Goal: Information Seeking & Learning: Learn about a topic

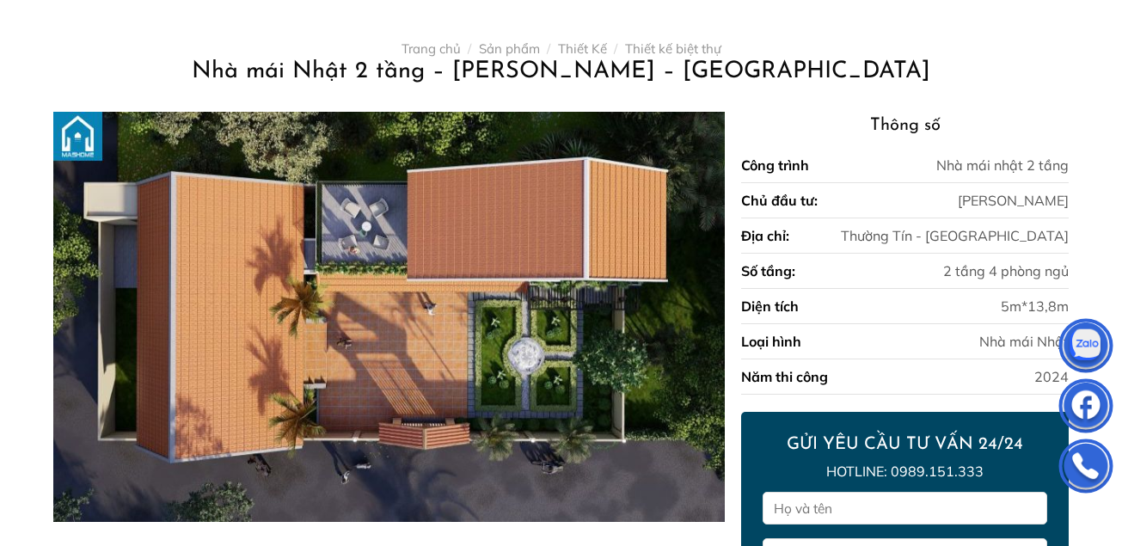
click at [400, 298] on img at bounding box center [388, 317] width 671 height 410
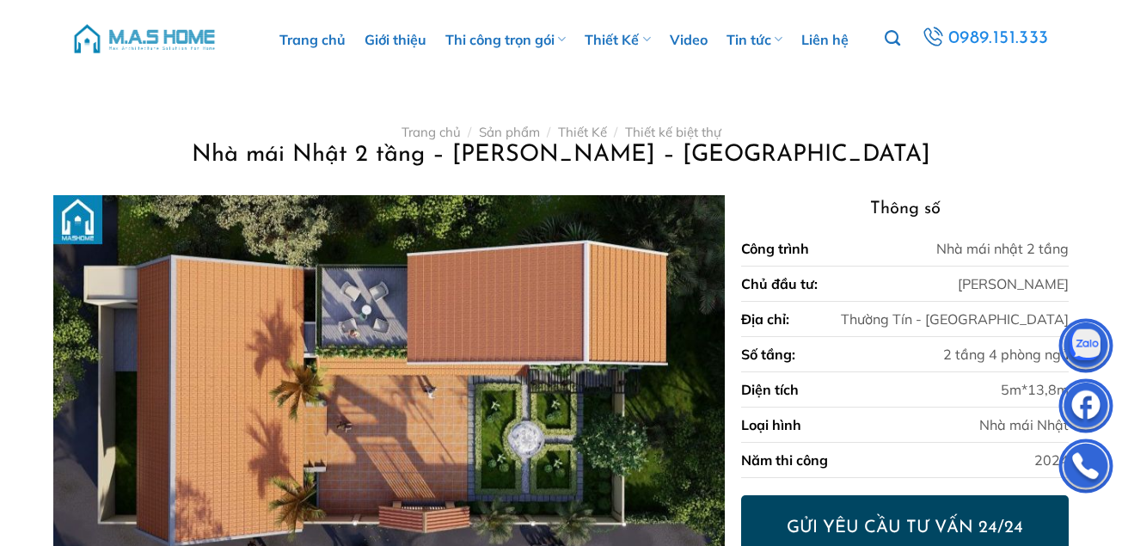
scroll to position [99, 0]
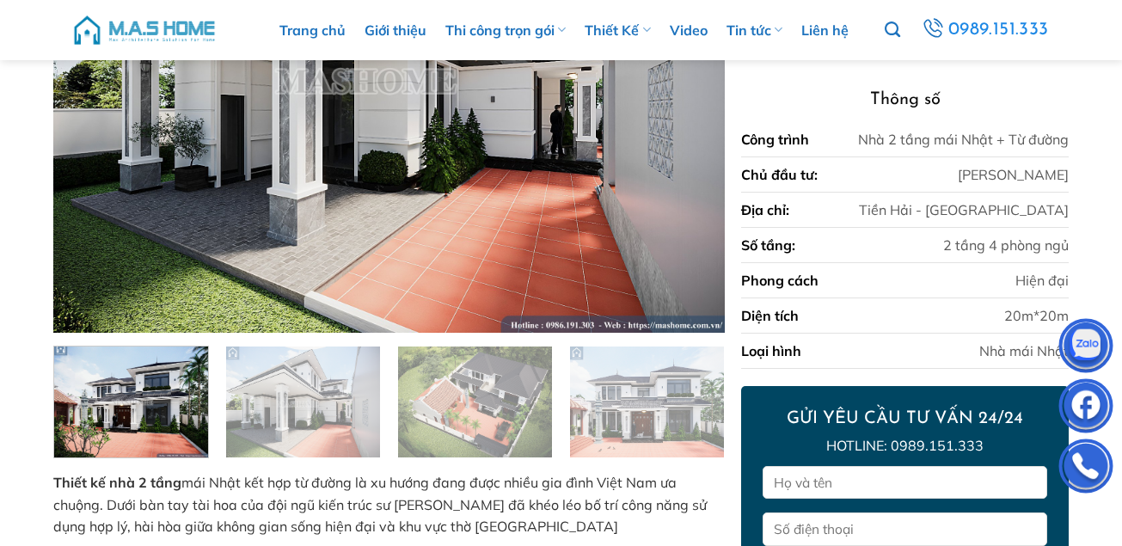
scroll to position [366, 0]
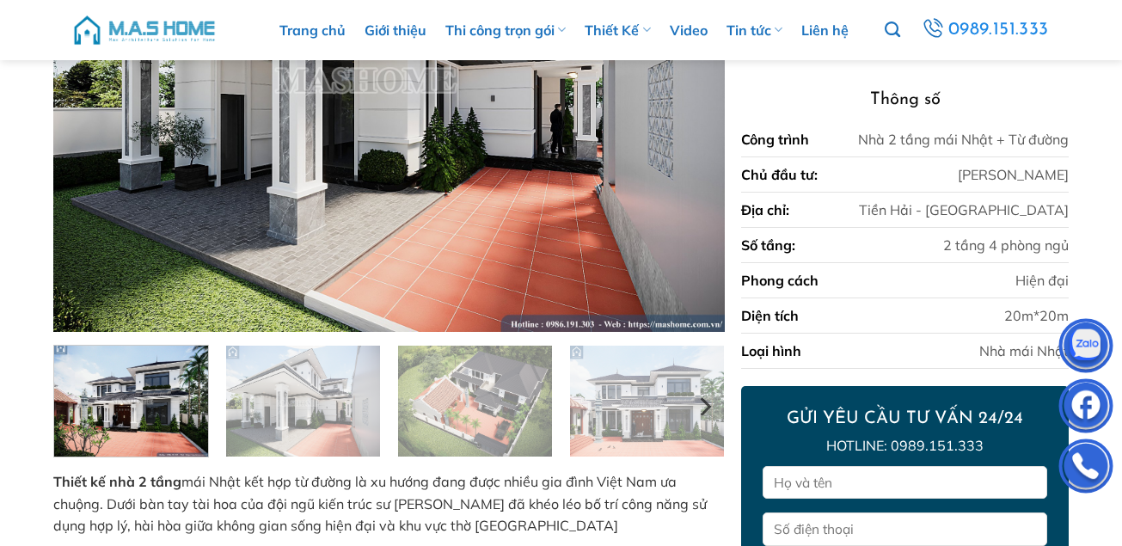
click at [128, 420] on img at bounding box center [131, 398] width 154 height 115
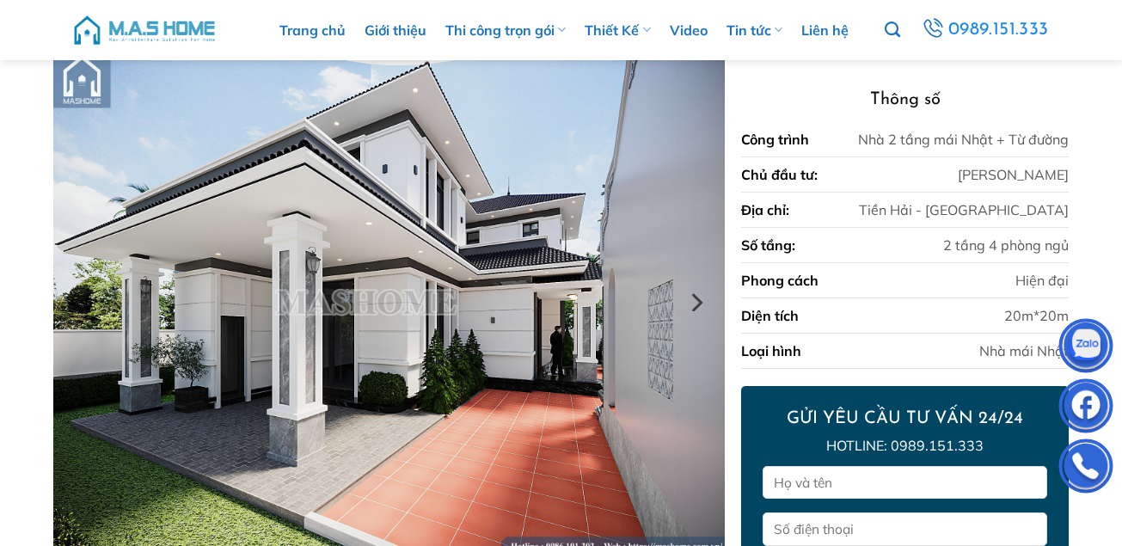
scroll to position [143, 0]
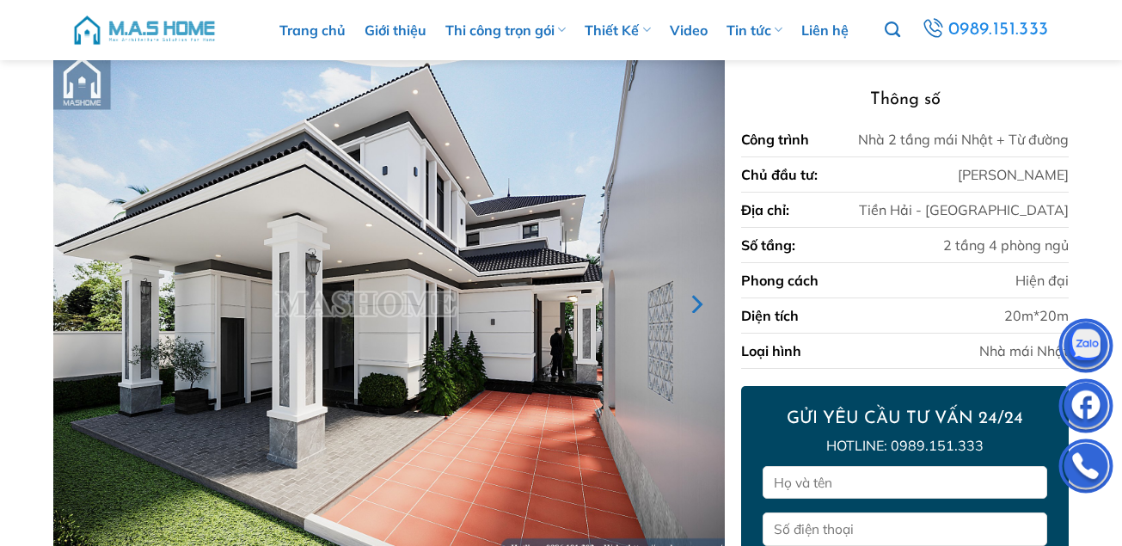
click at [700, 301] on icon "Next" at bounding box center [697, 304] width 11 height 19
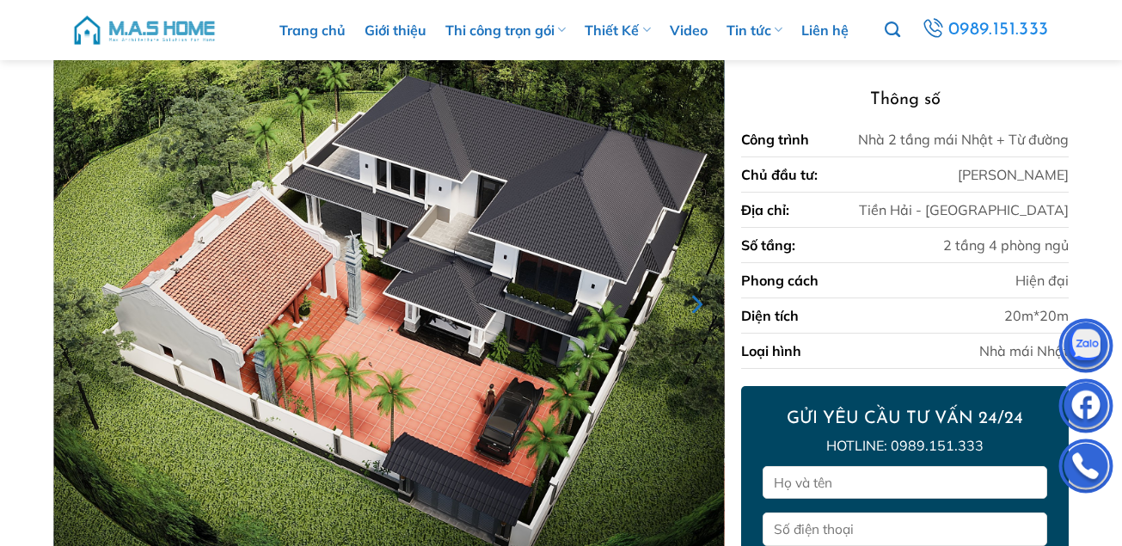
click at [700, 301] on icon "Next" at bounding box center [697, 304] width 11 height 19
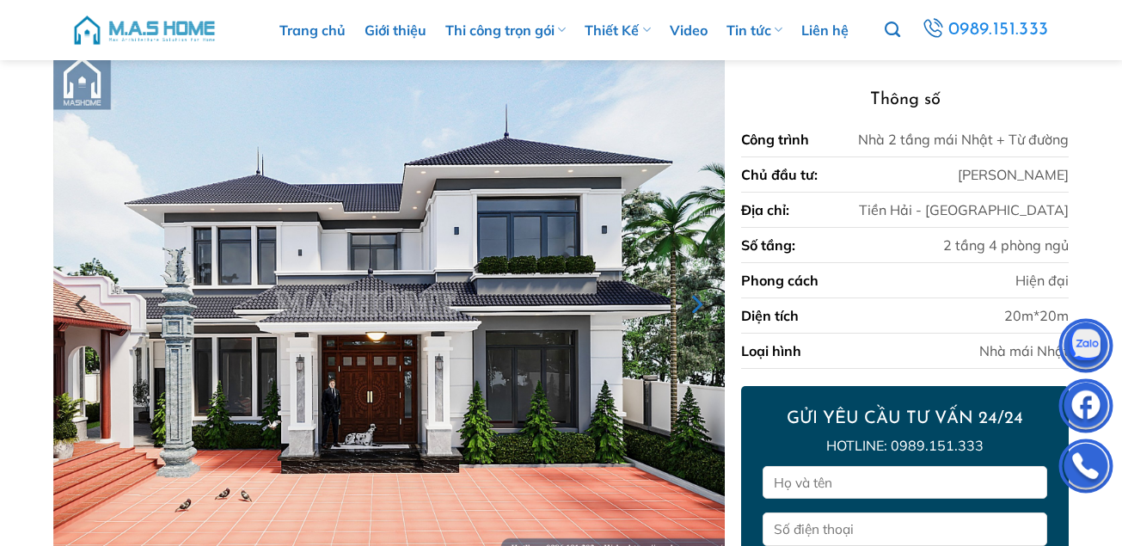
click at [700, 301] on icon "Next" at bounding box center [697, 304] width 11 height 19
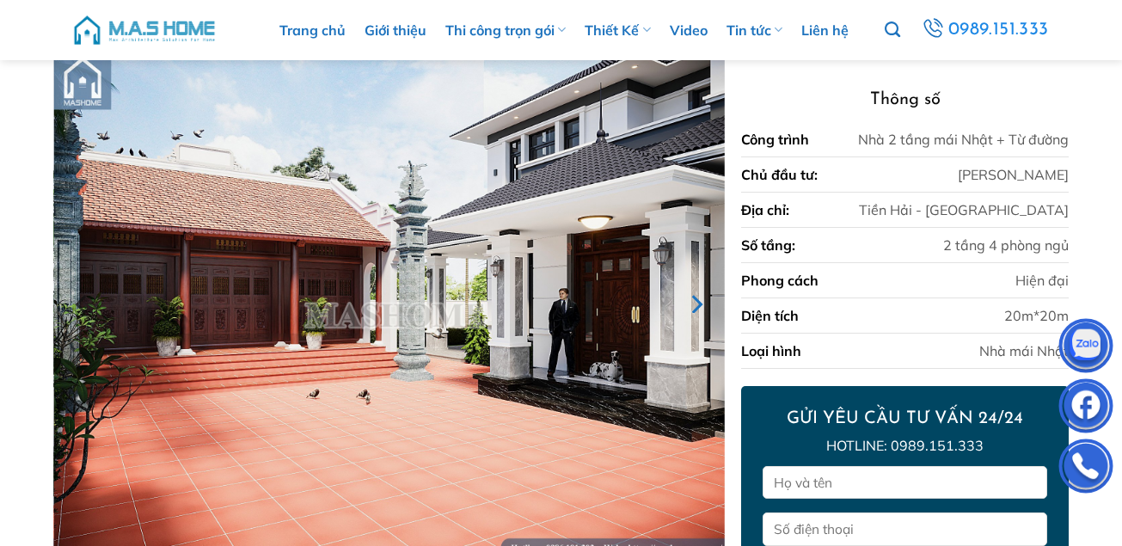
click at [700, 301] on icon "Next" at bounding box center [697, 304] width 11 height 19
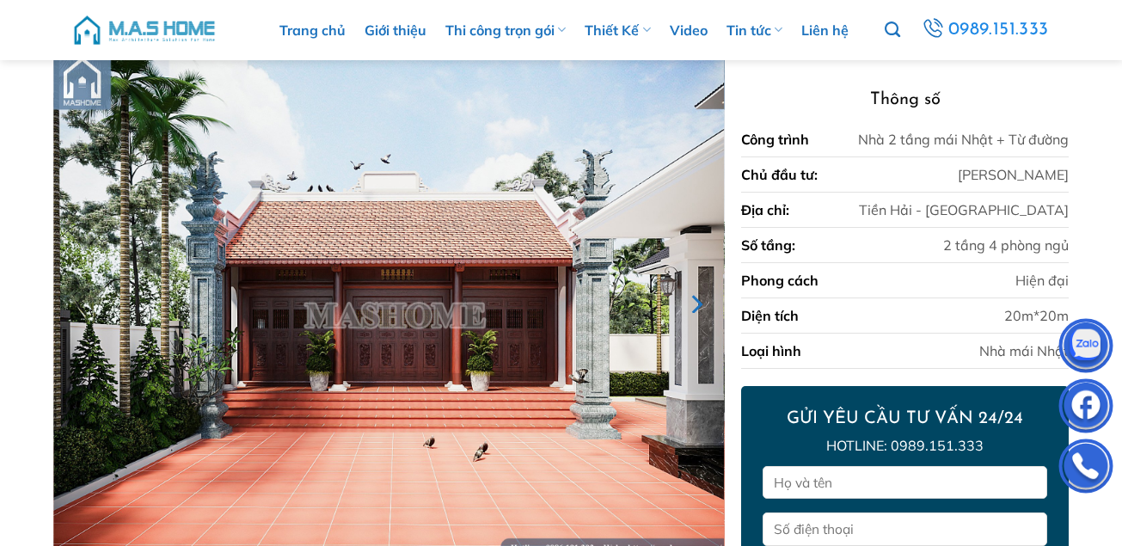
click at [700, 301] on icon "Next" at bounding box center [697, 304] width 11 height 19
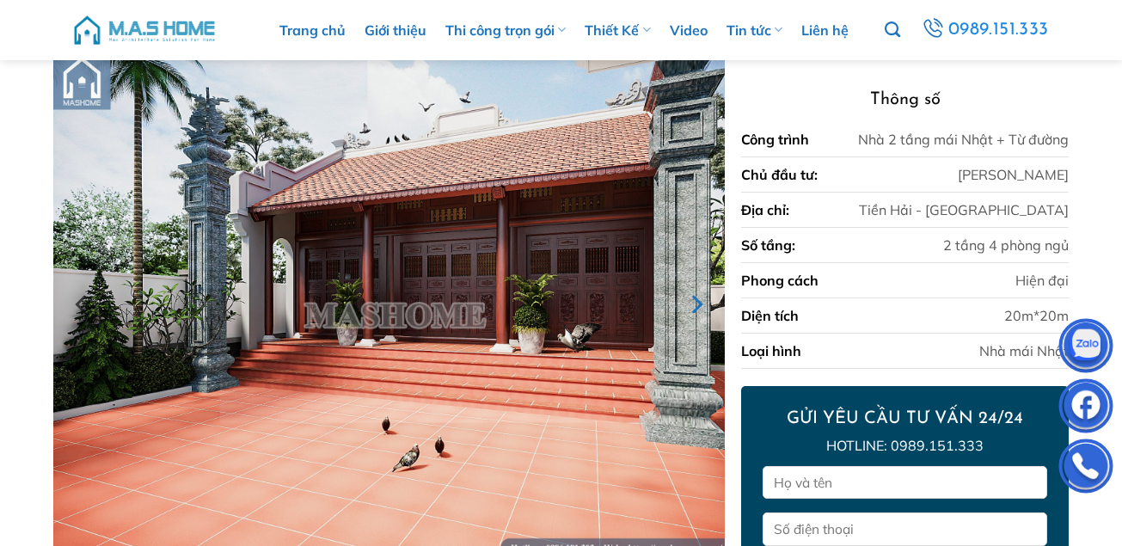
click at [700, 301] on icon "Next" at bounding box center [697, 304] width 11 height 19
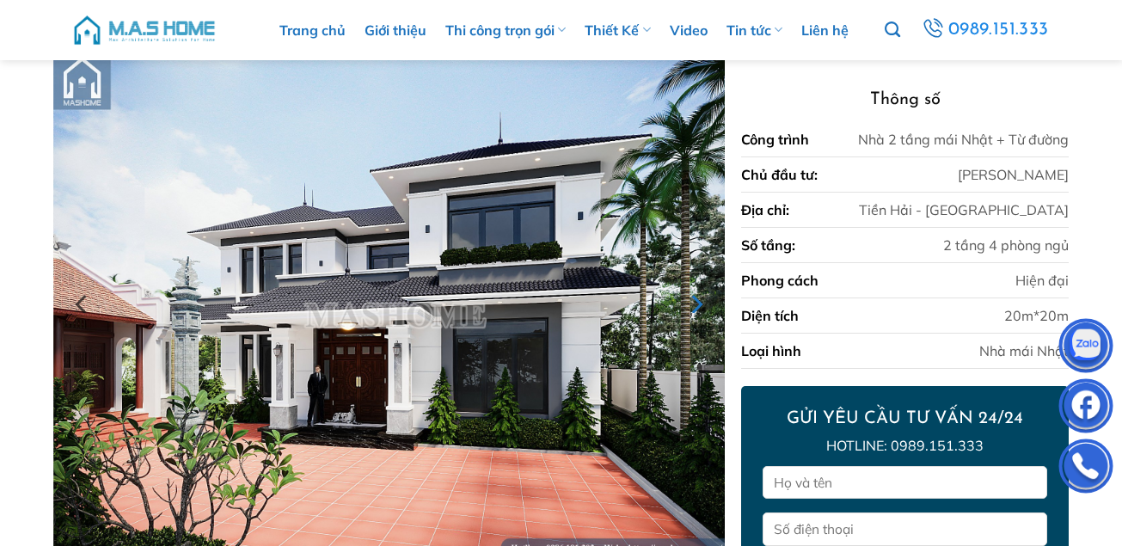
click at [700, 301] on icon "Next" at bounding box center [697, 304] width 11 height 19
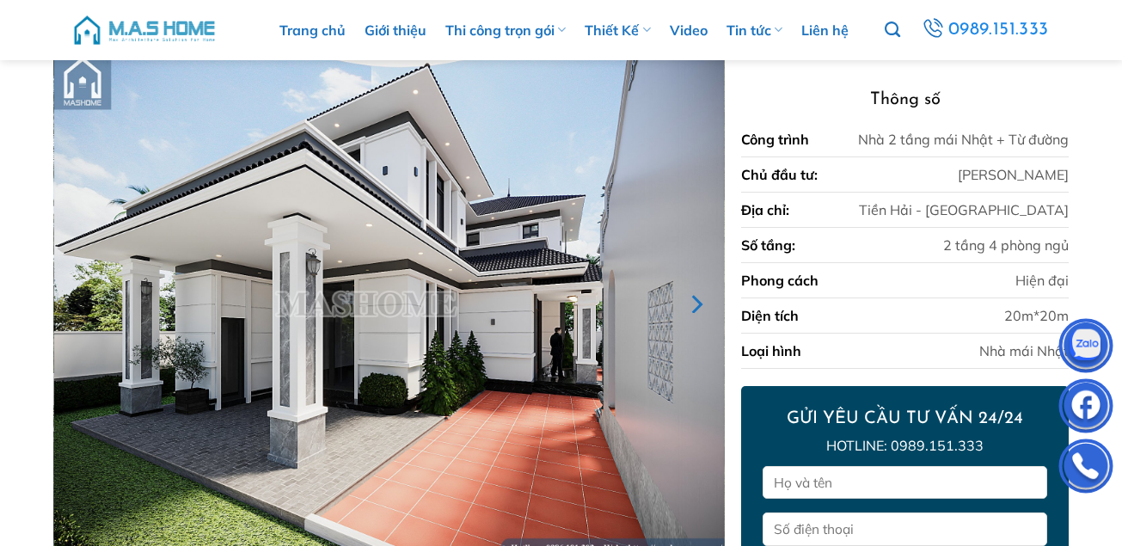
click at [700, 301] on icon "Next" at bounding box center [697, 304] width 11 height 19
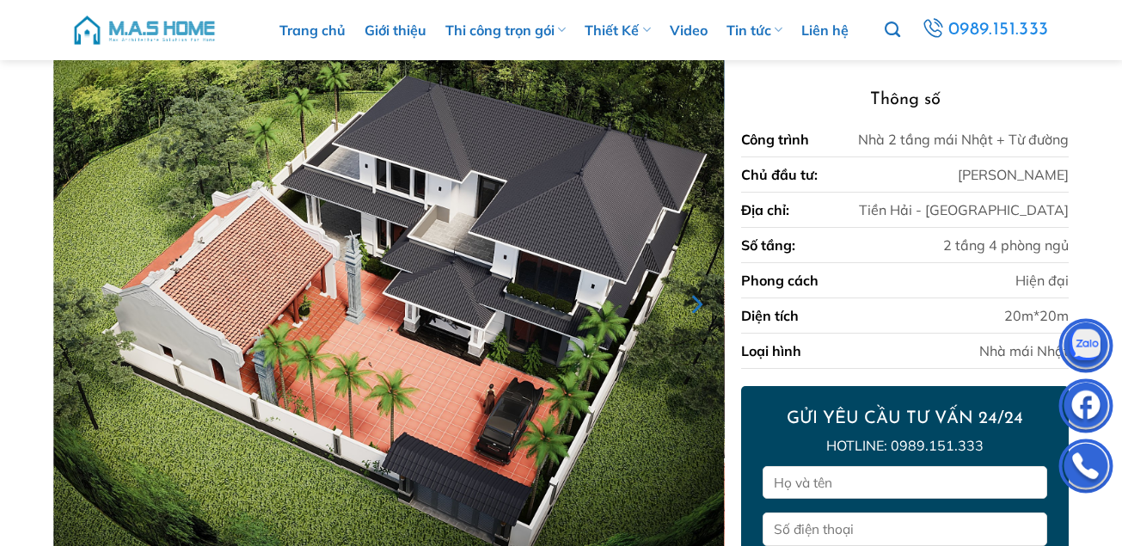
click at [700, 301] on icon "Next" at bounding box center [697, 304] width 11 height 19
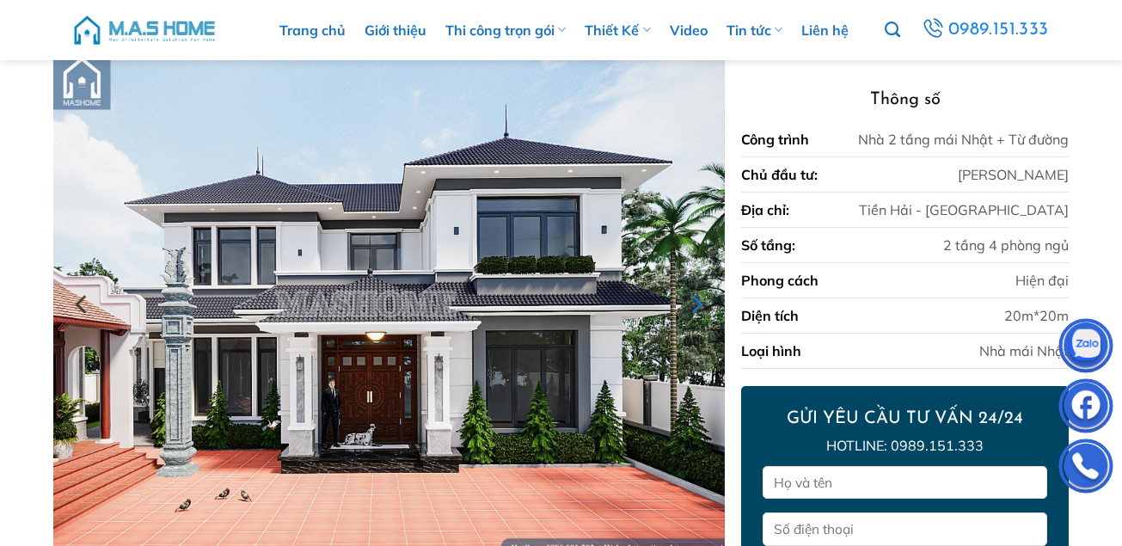
click at [700, 301] on icon "Next" at bounding box center [697, 304] width 11 height 19
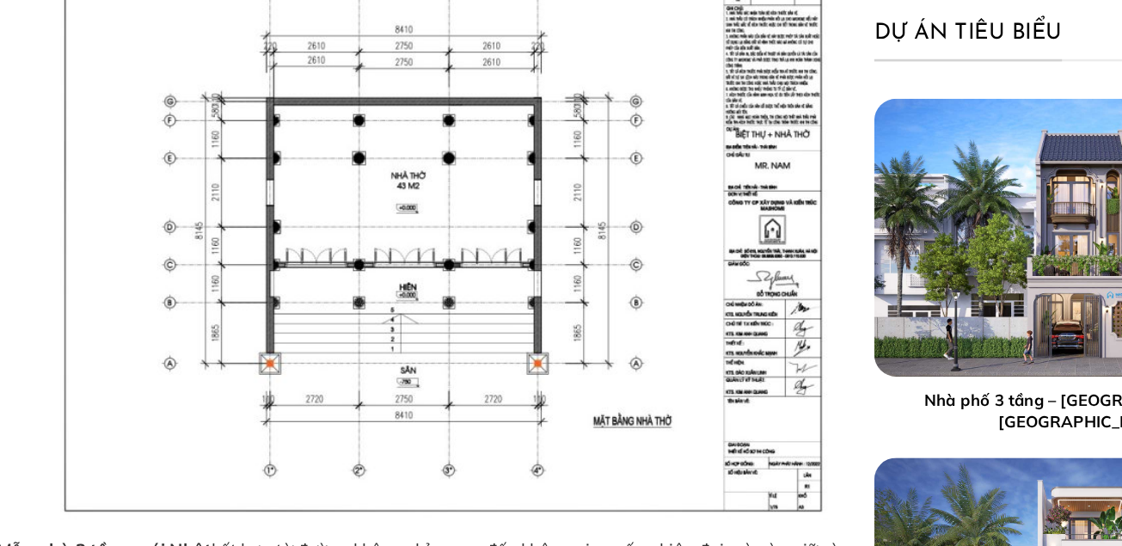
scroll to position [5652, 0]
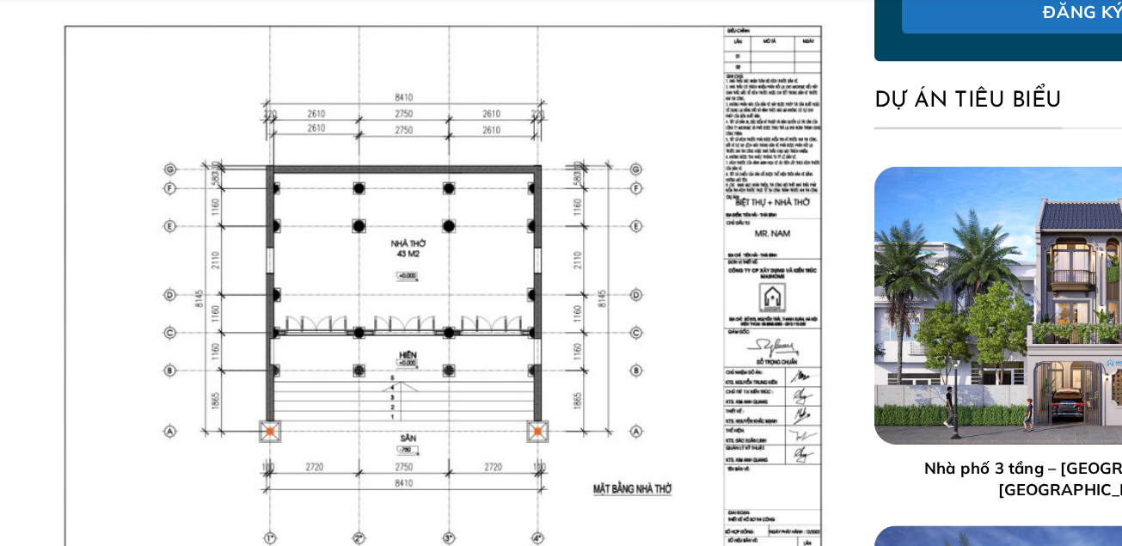
click at [511, 127] on img at bounding box center [388, 301] width 671 height 475
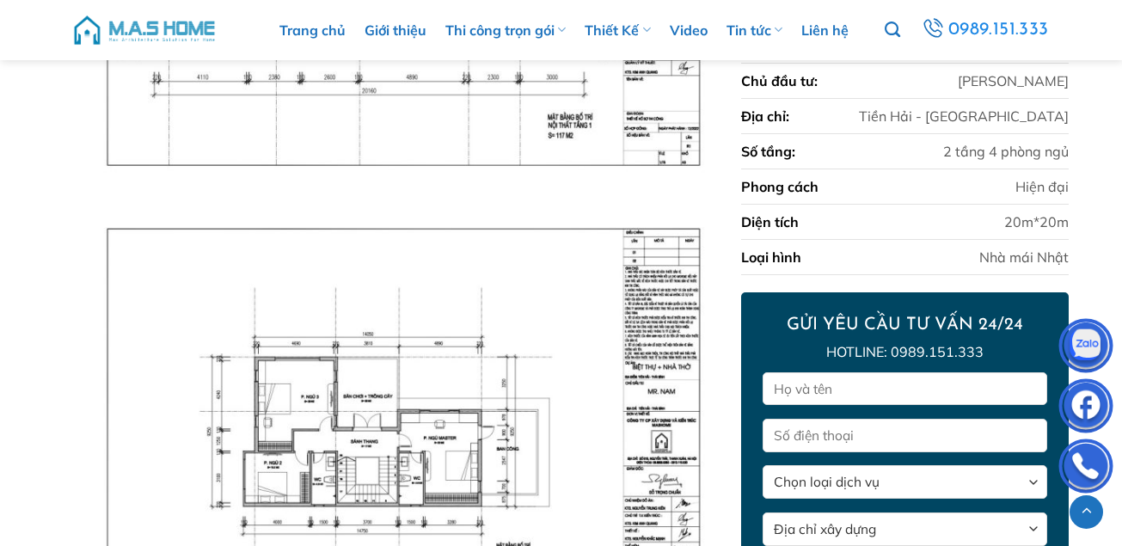
scroll to position [5073, 0]
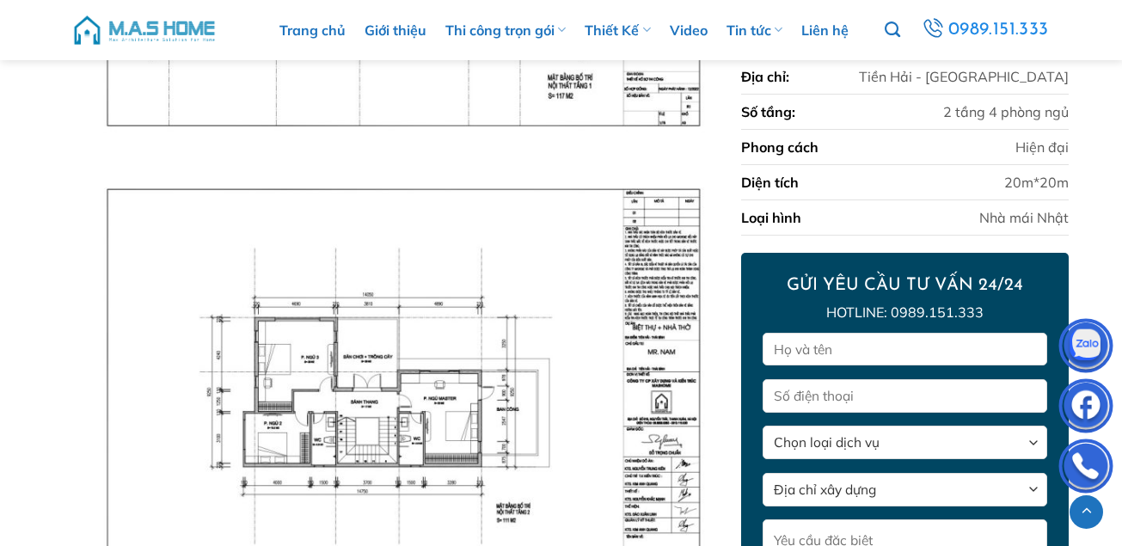
click at [238, 358] on img at bounding box center [388, 406] width 671 height 475
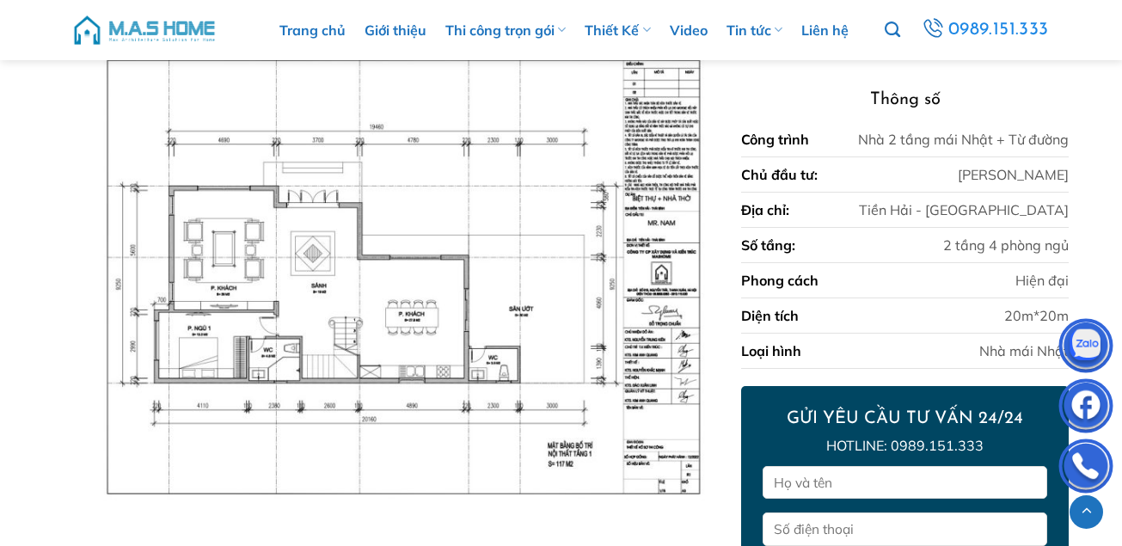
scroll to position [4704, 0]
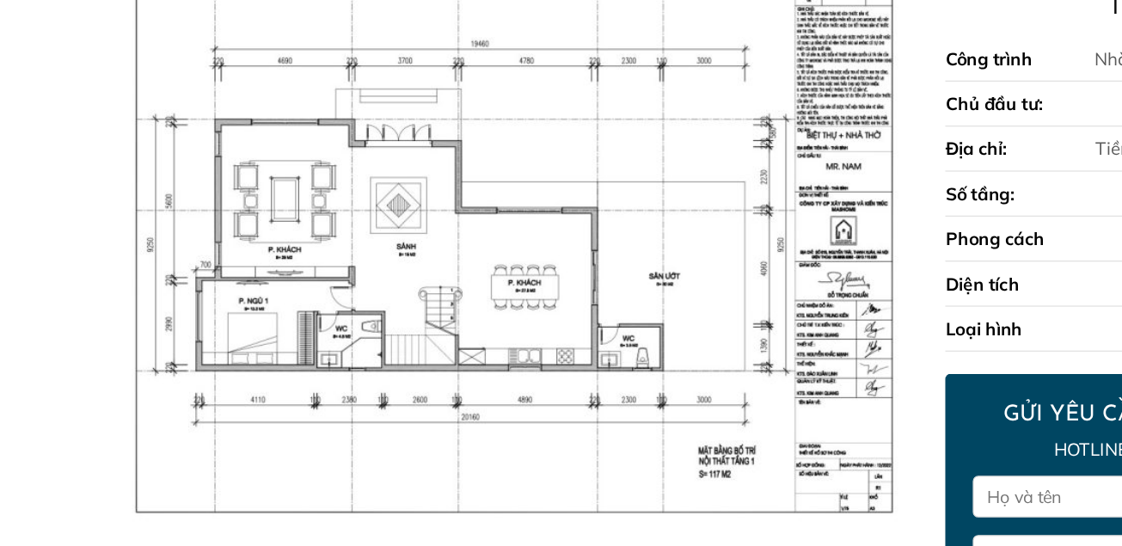
click at [302, 298] on img at bounding box center [388, 277] width 671 height 475
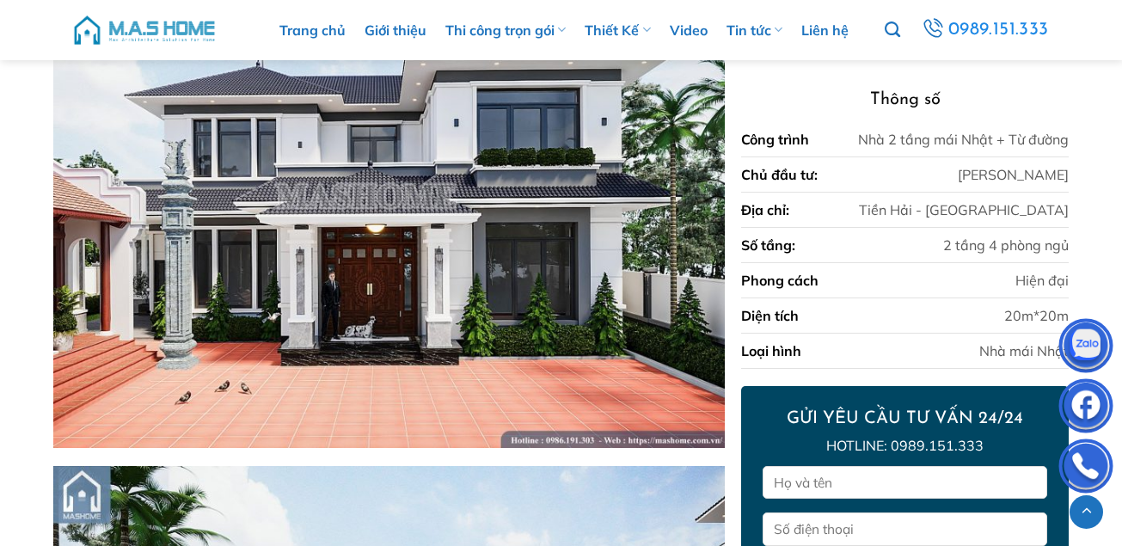
scroll to position [3171, 0]
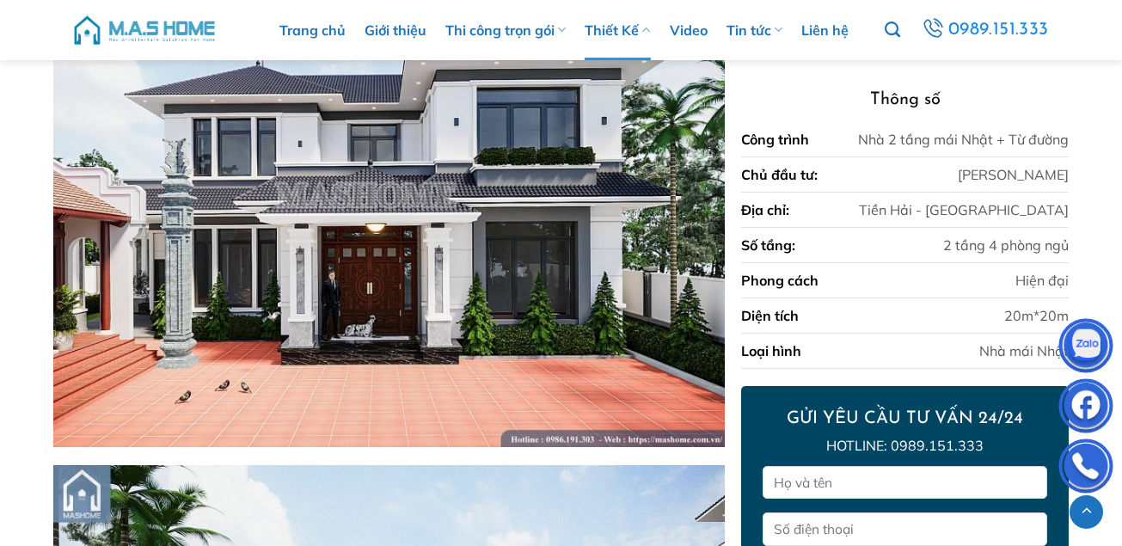
click at [610, 27] on link "Thiết Kế" at bounding box center [617, 30] width 65 height 60
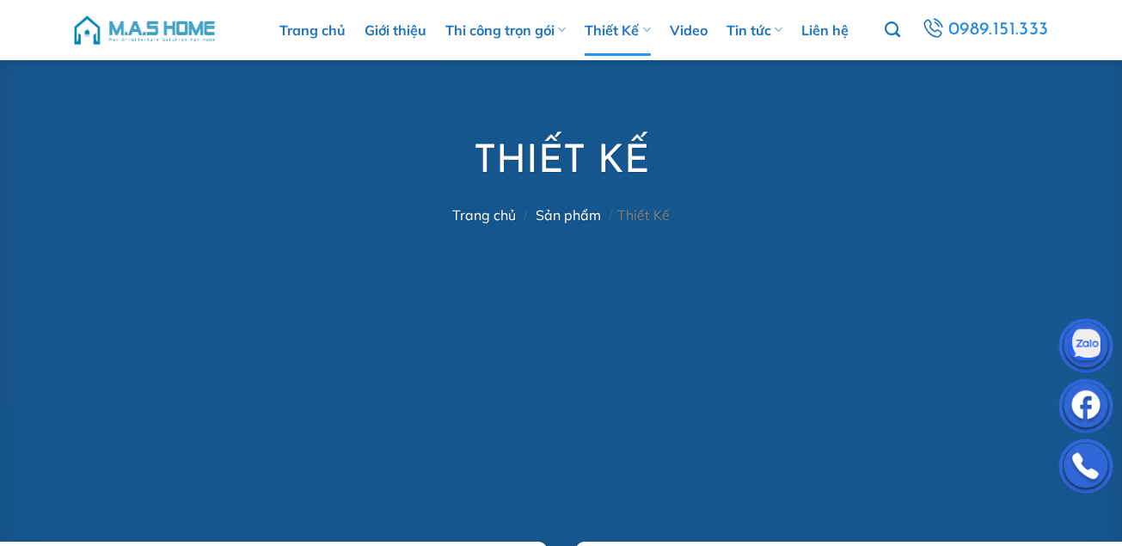
scroll to position [253, 0]
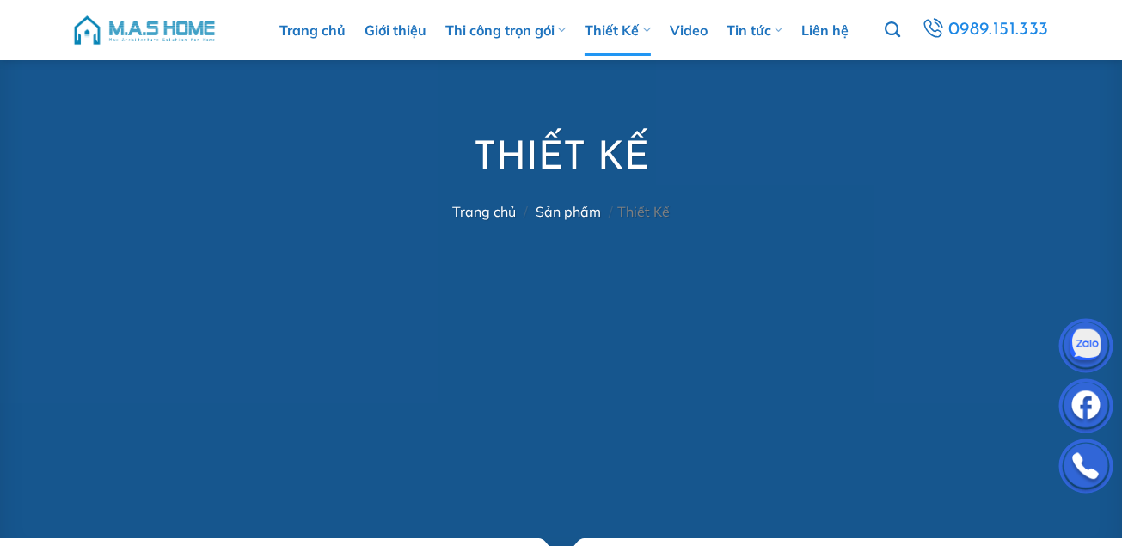
click at [557, 212] on link "Sản phẩm" at bounding box center [568, 211] width 65 height 17
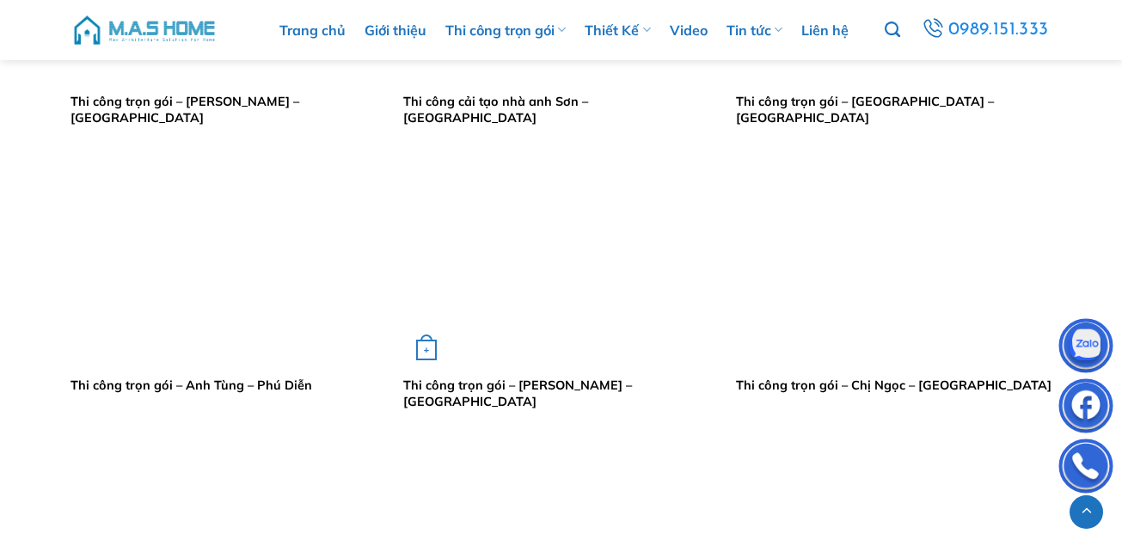
scroll to position [1669, 0]
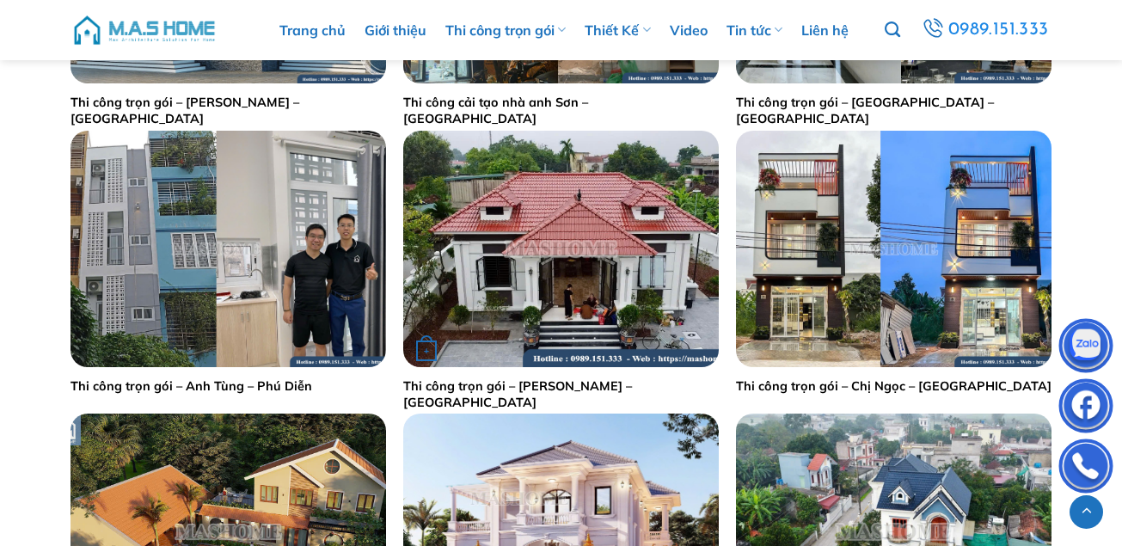
click at [447, 279] on img "Thi công trọn gói - Anh Vũ - Hà Nam" at bounding box center [561, 249] width 316 height 236
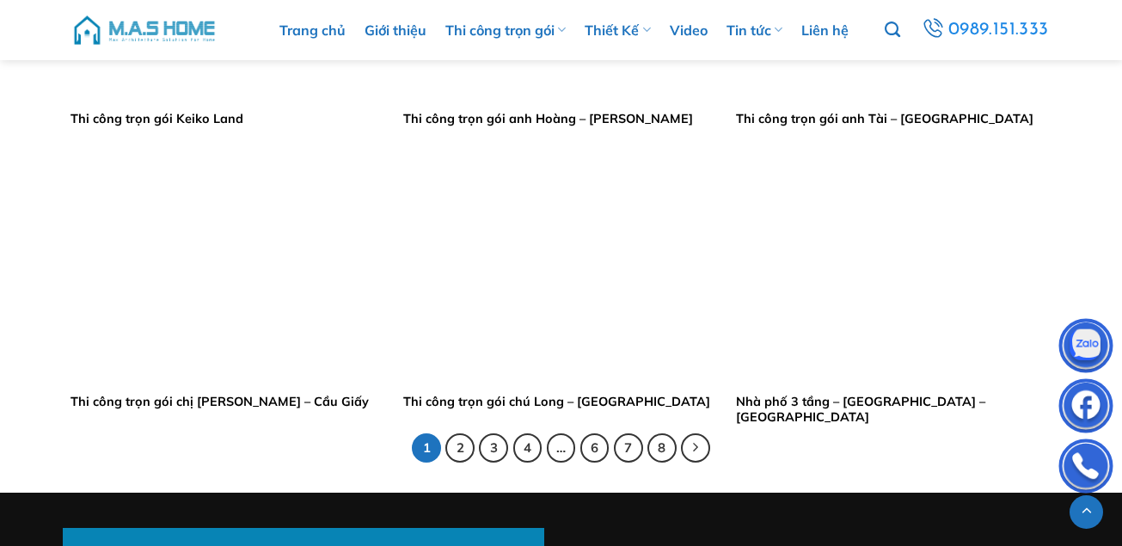
scroll to position [3407, 0]
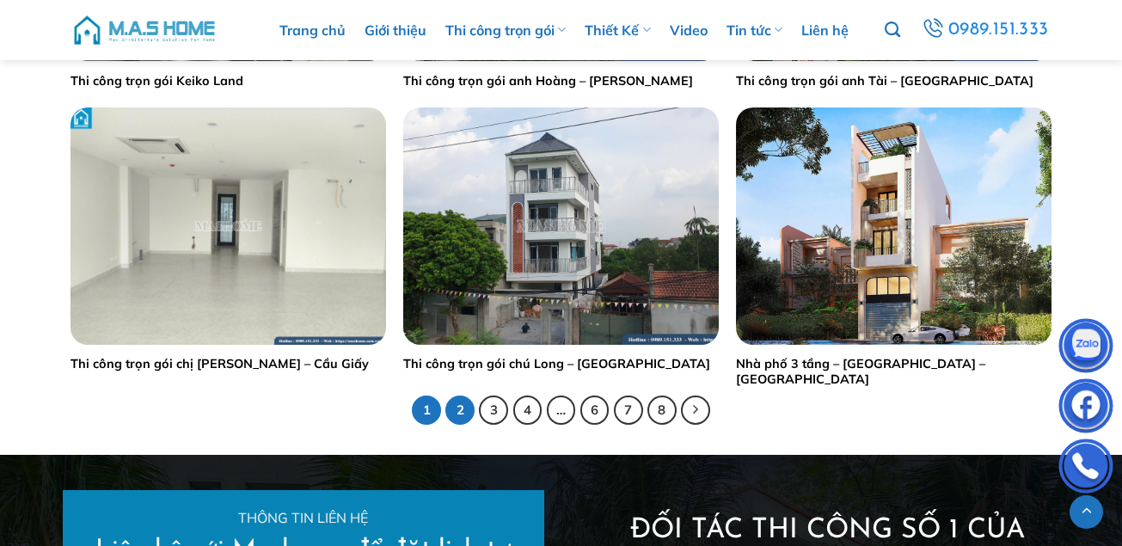
click at [463, 415] on link "2" at bounding box center [459, 410] width 29 height 29
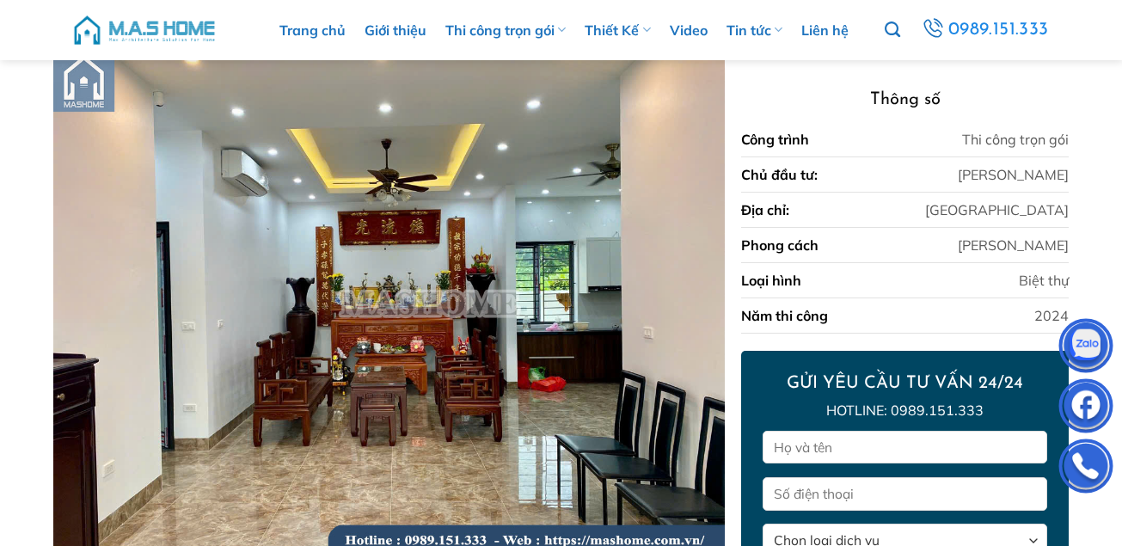
scroll to position [145, 0]
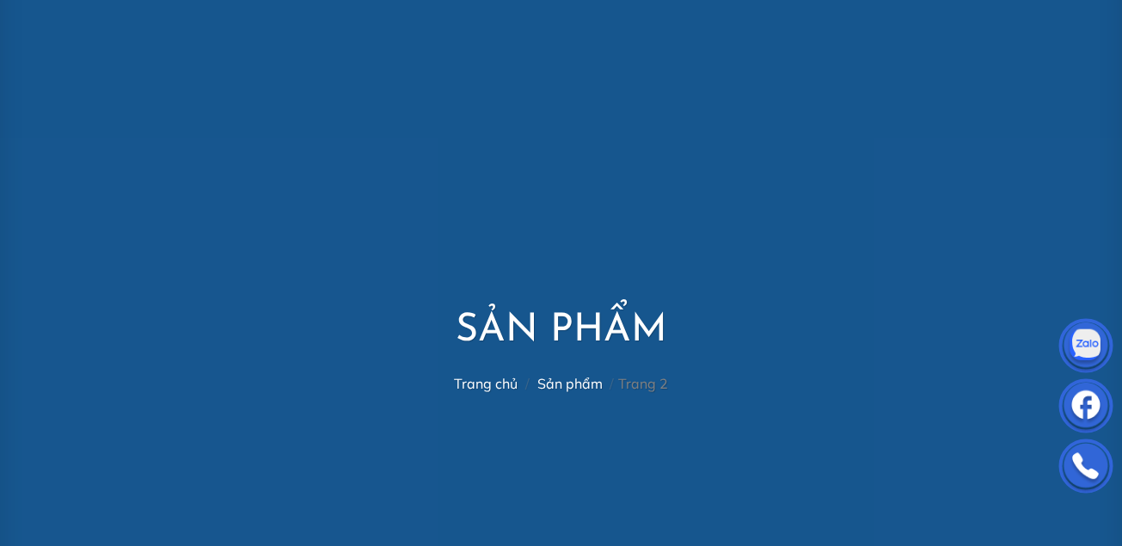
scroll to position [153, 0]
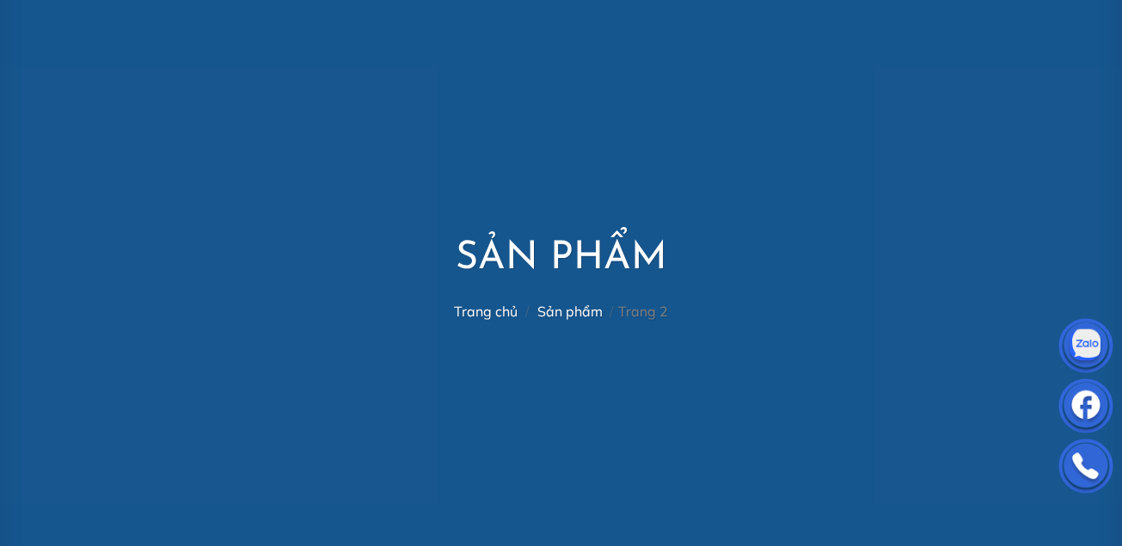
click at [481, 316] on nav "Trang chủ / Sản phẩm / Trang 2" at bounding box center [561, 312] width 214 height 16
click at [481, 316] on link "Trang chủ" at bounding box center [486, 311] width 64 height 17
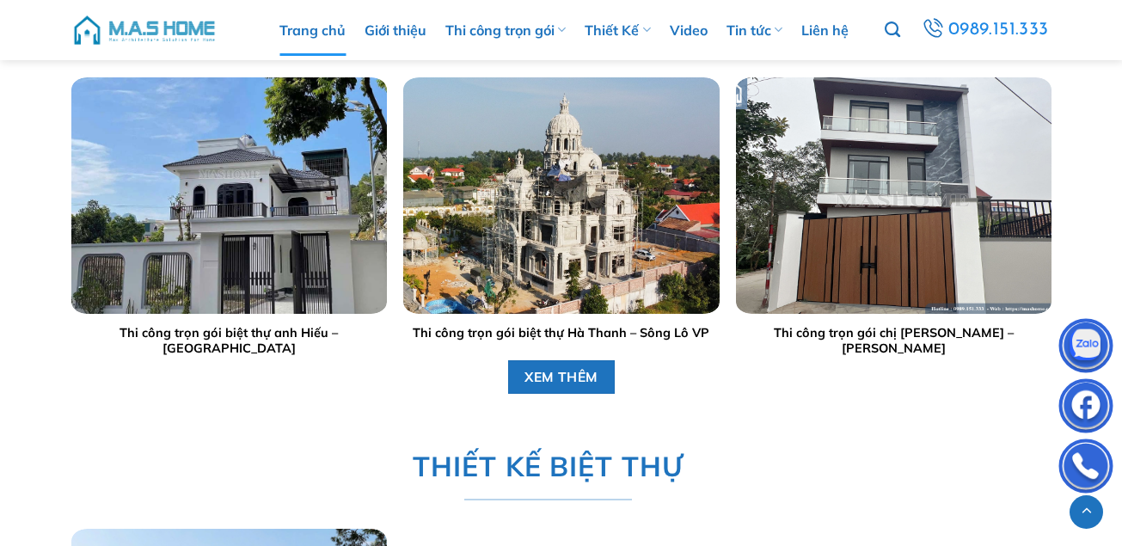
scroll to position [1978, 0]
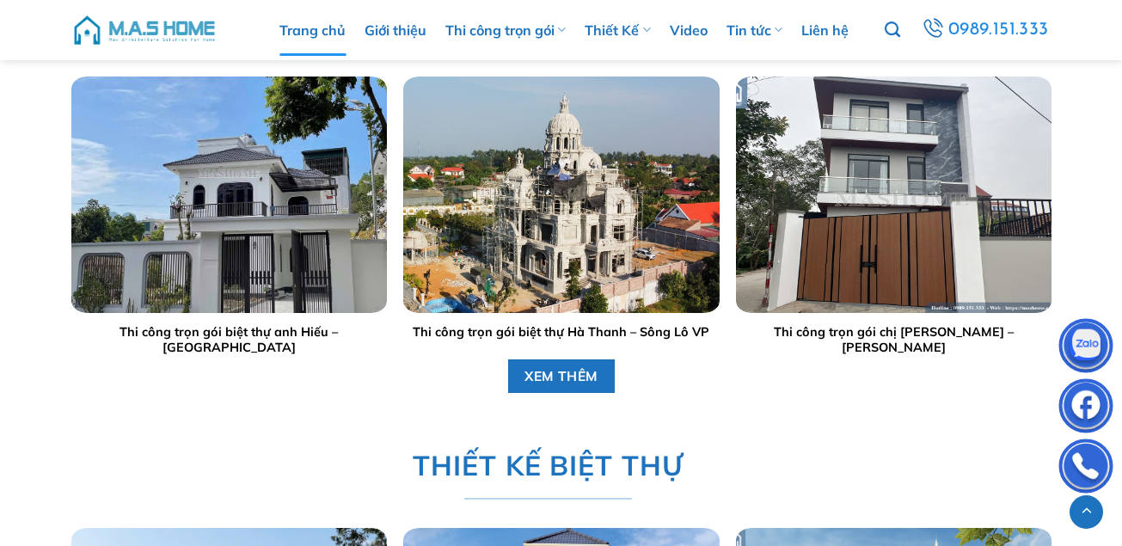
drag, startPoint x: 528, startPoint y: 508, endPoint x: 390, endPoint y: 328, distance: 226.3
click at [390, 328] on div "Thi công trọn gói biệt thự anh Hiếu – Hoà Bình" at bounding box center [229, 217] width 333 height 283
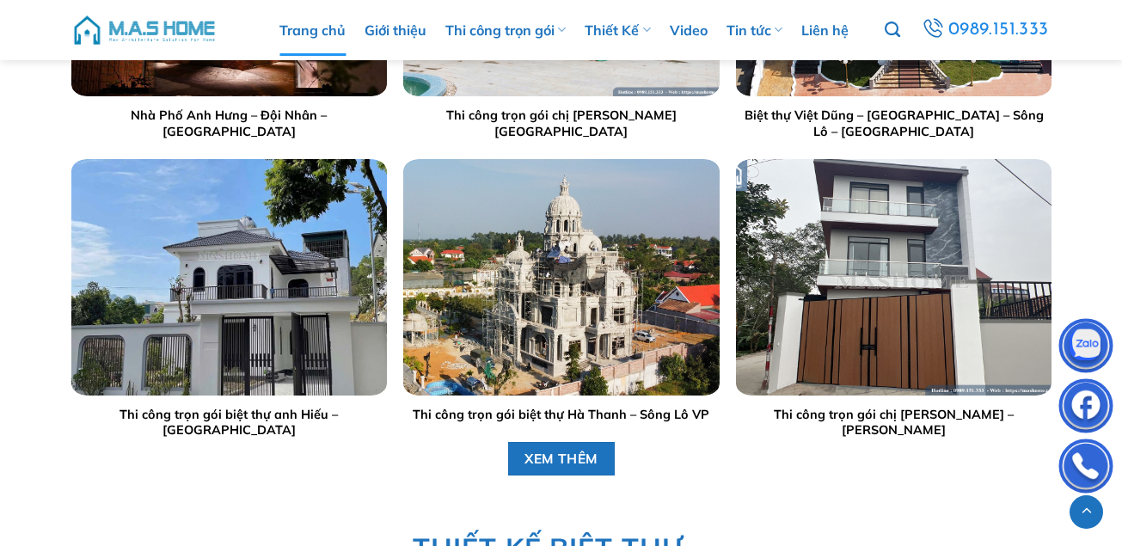
scroll to position [1894, 0]
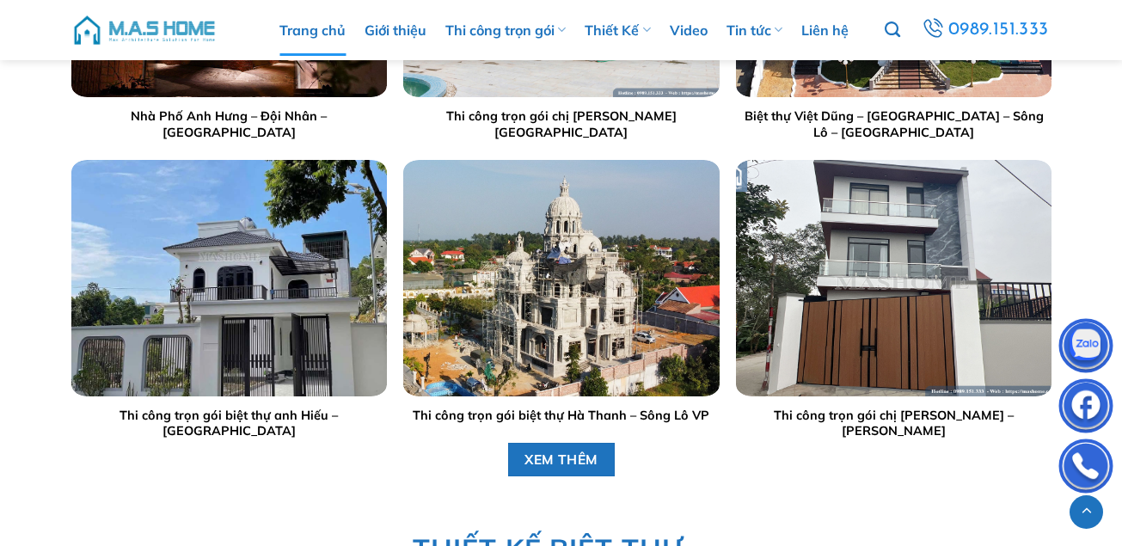
click at [537, 273] on img "Thi công trọn gói biệt thự Hà Thanh – Sông Lô VP" at bounding box center [561, 277] width 316 height 236
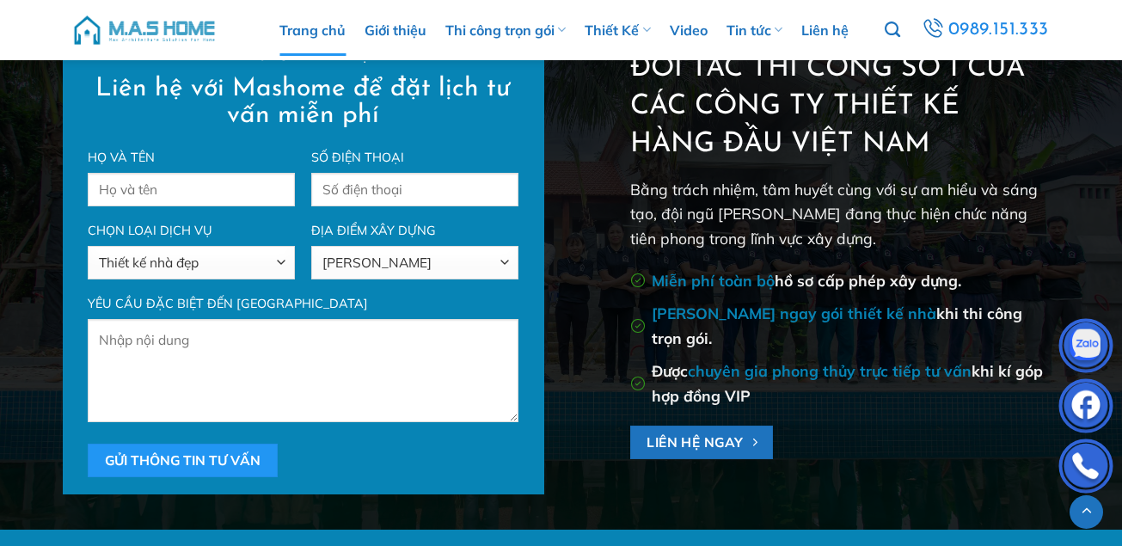
scroll to position [6069, 0]
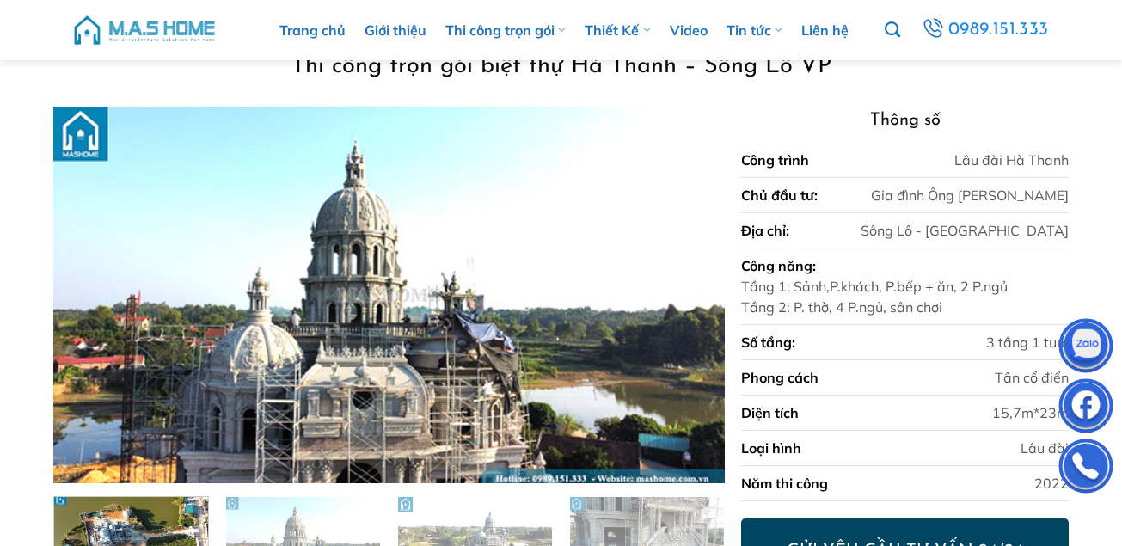
scroll to position [88, 0]
